Goal: Find specific page/section: Find specific page/section

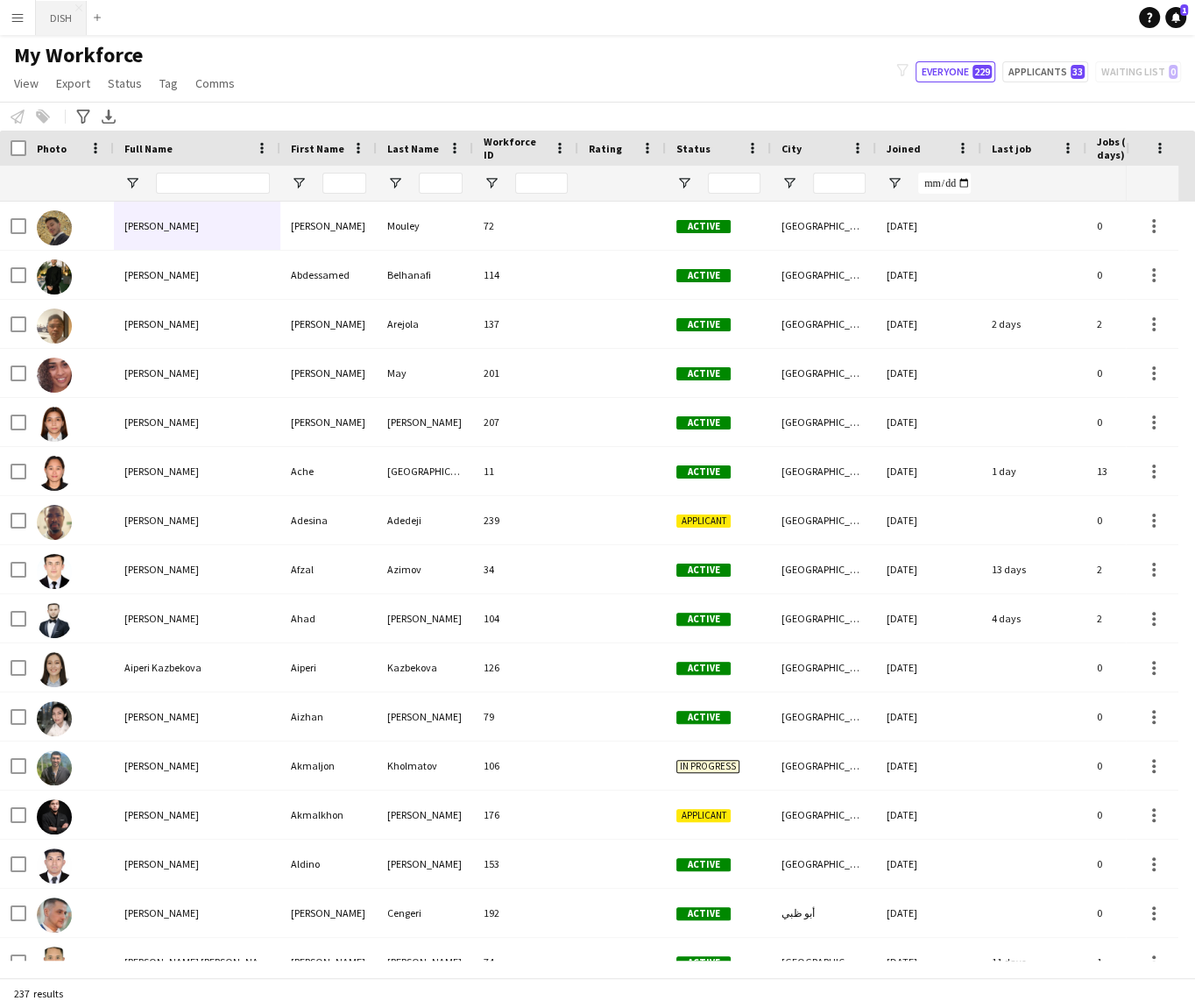
click at [46, 10] on button "DISH Close" at bounding box center [61, 18] width 51 height 34
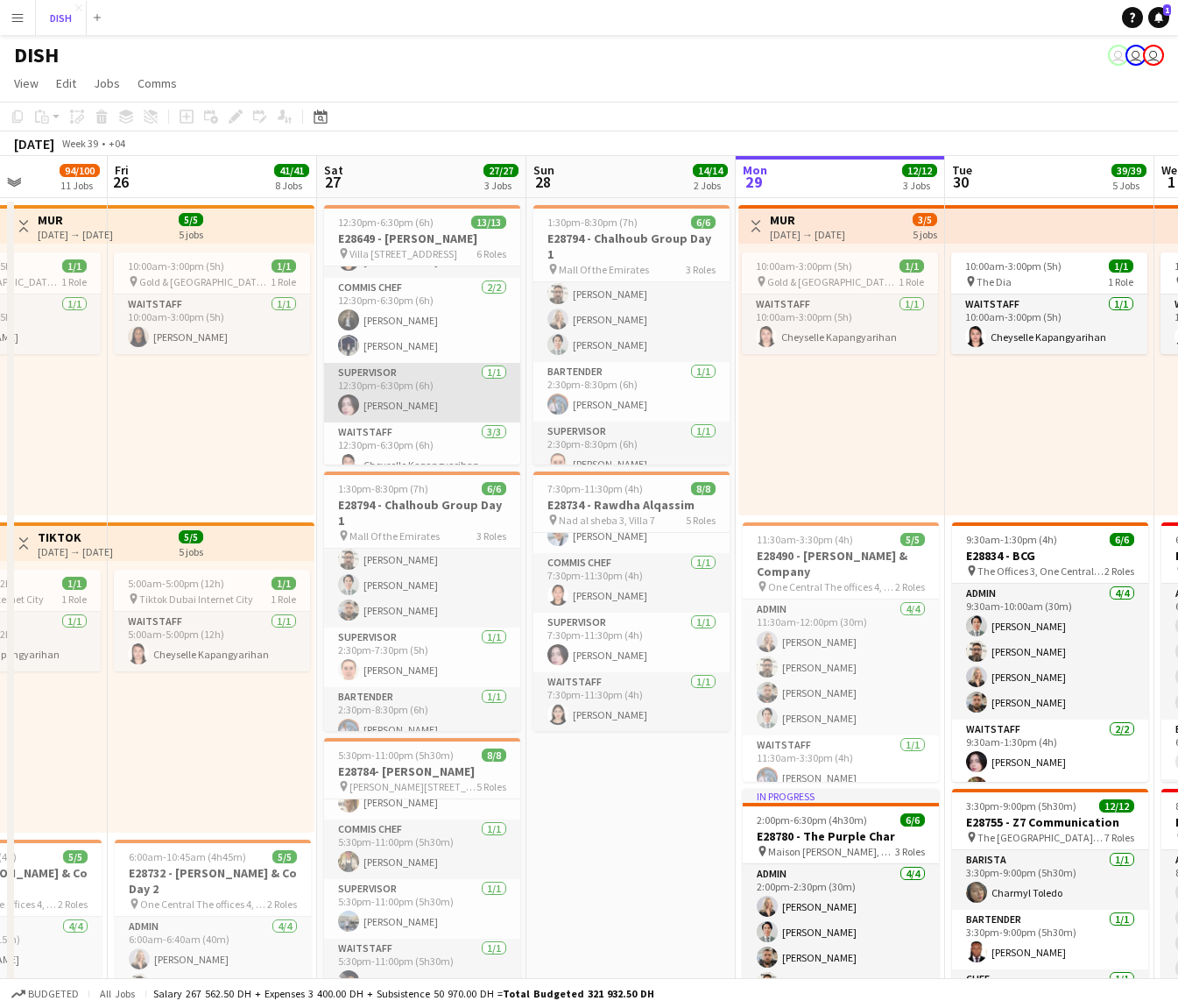
scroll to position [283, 0]
